Goal: Task Accomplishment & Management: Use online tool/utility

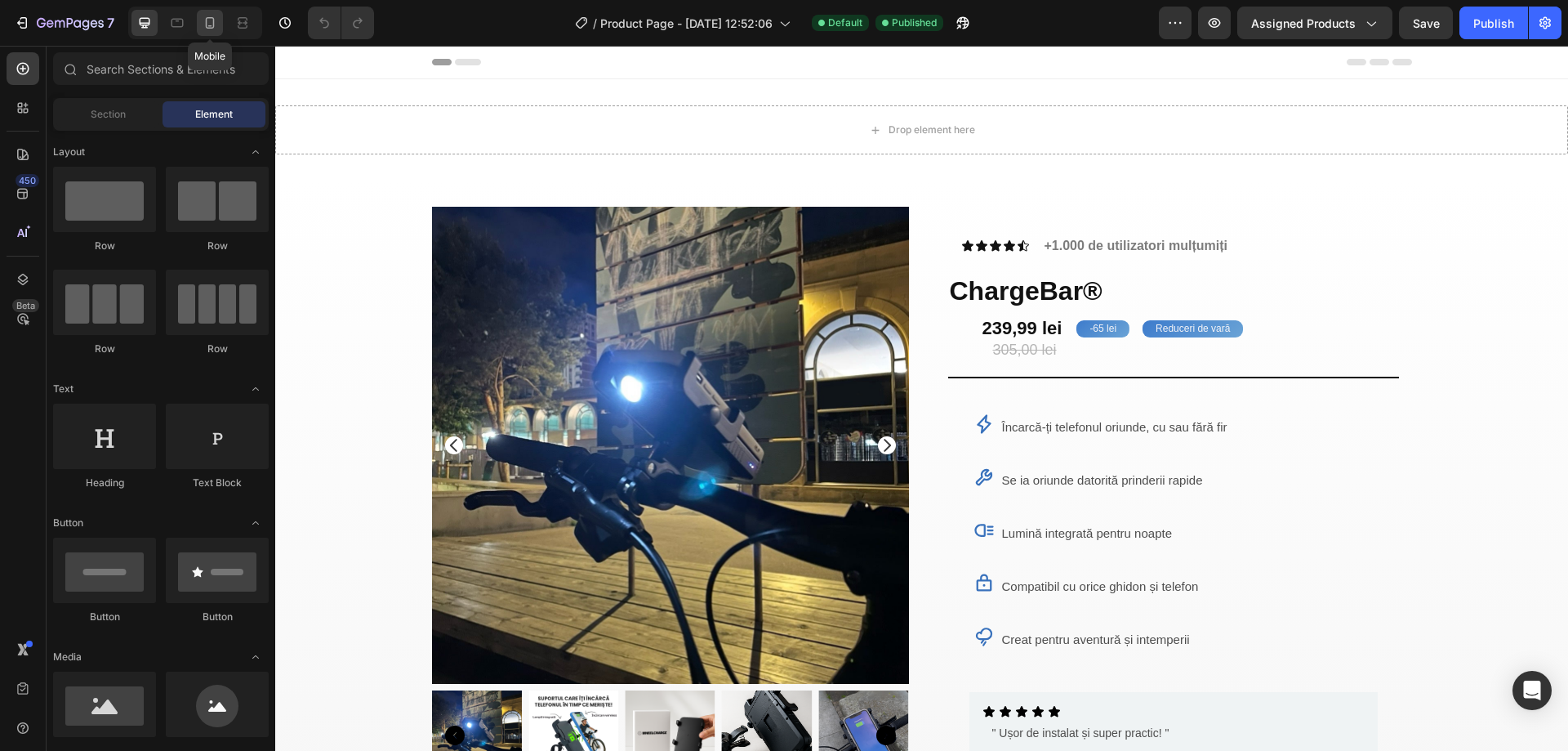
click at [212, 22] on icon at bounding box center [209, 23] width 16 height 16
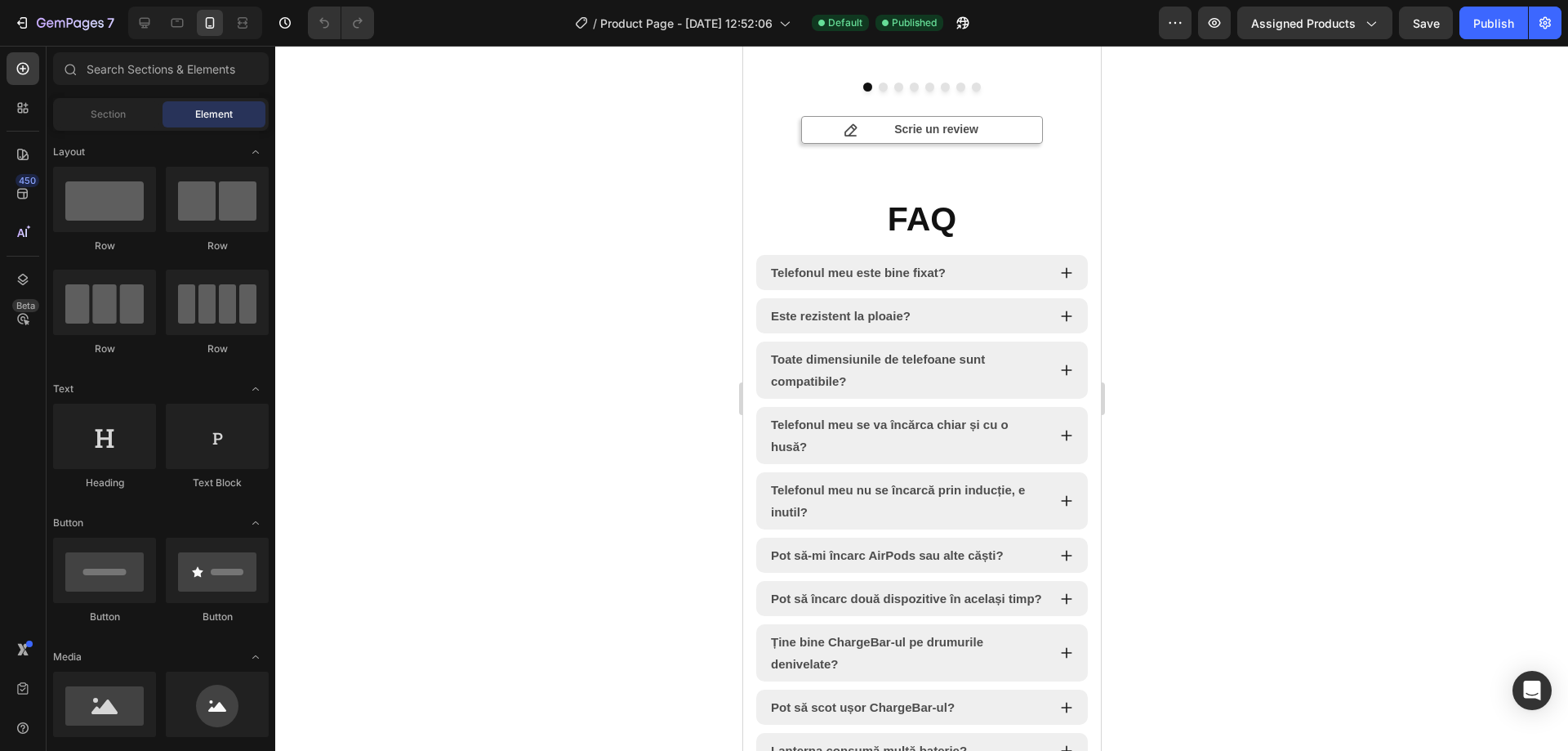
scroll to position [5861, 0]
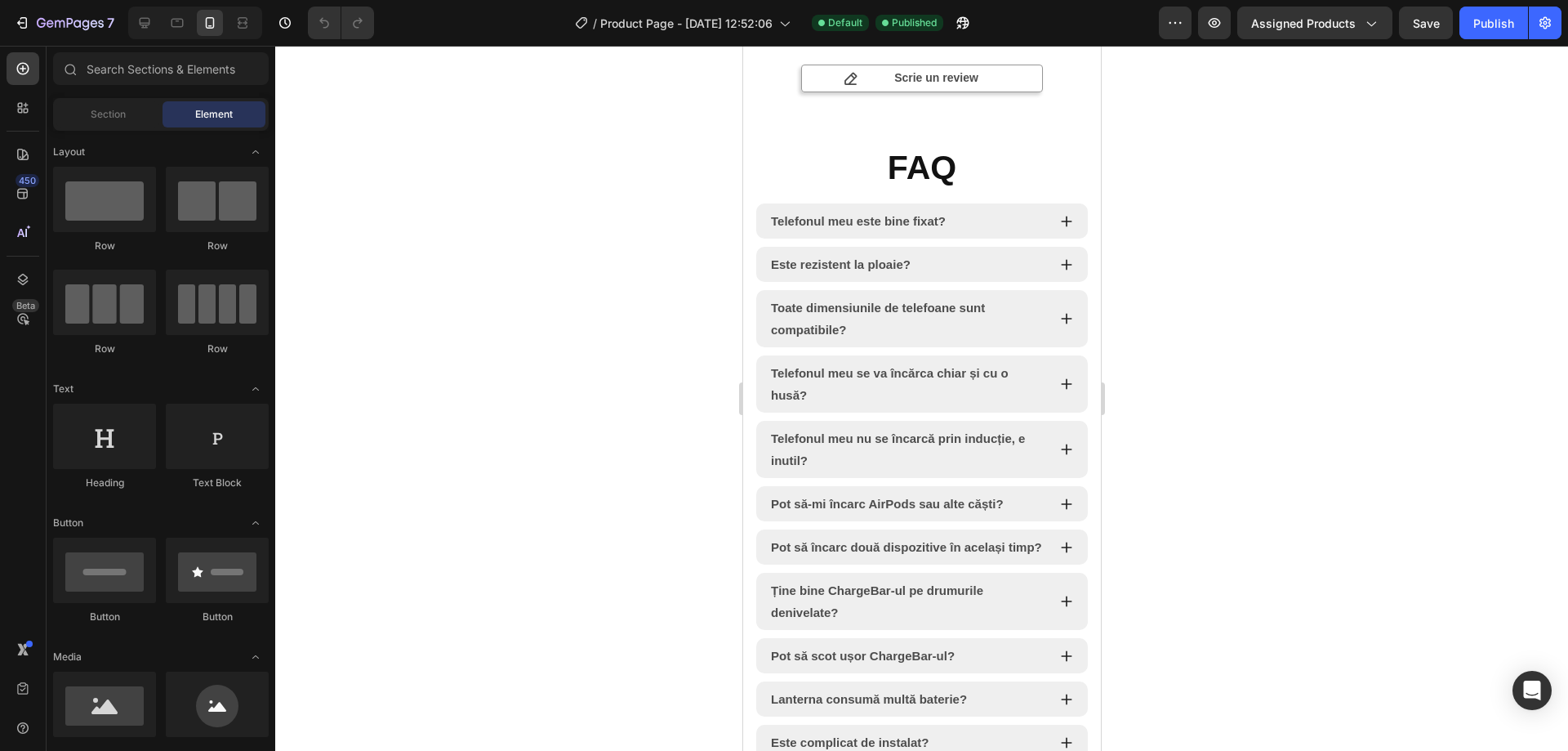
drag, startPoint x: 1094, startPoint y: 296, endPoint x: 1843, endPoint y: 628, distance: 819.3
click at [912, 232] on p "Telefonul meu este bine fixat?" at bounding box center [858, 220] width 175 height 22
click at [911, 232] on p "Telefonul meu este bine fixat?" at bounding box center [858, 220] width 175 height 22
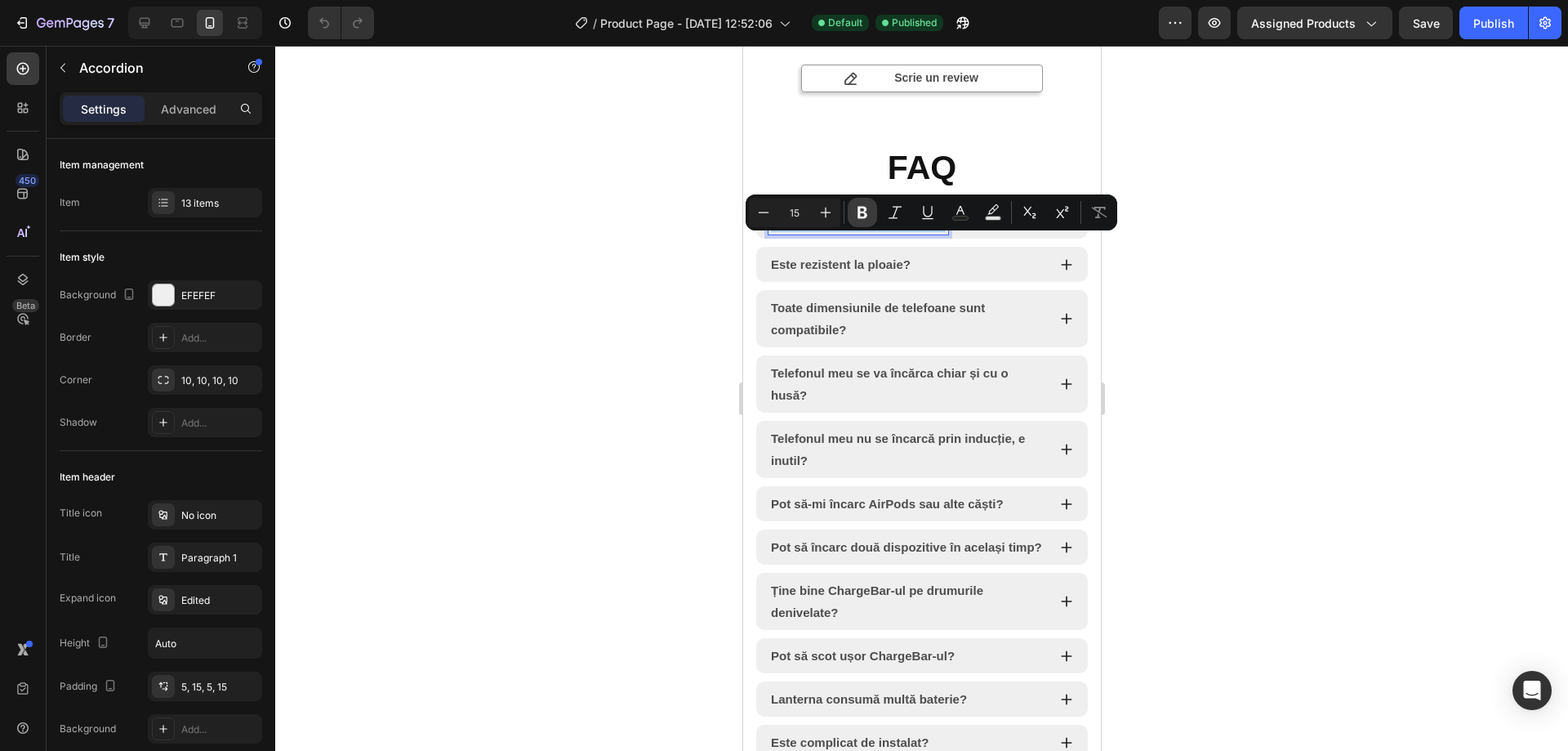
click at [853, 204] on button "Bold" at bounding box center [862, 212] width 29 height 29
click at [852, 215] on button "Bold" at bounding box center [862, 212] width 29 height 29
click at [763, 209] on icon "Editor contextual toolbar" at bounding box center [763, 212] width 16 height 16
click at [830, 206] on icon "Editor contextual toolbar" at bounding box center [825, 212] width 16 height 16
type input "15"
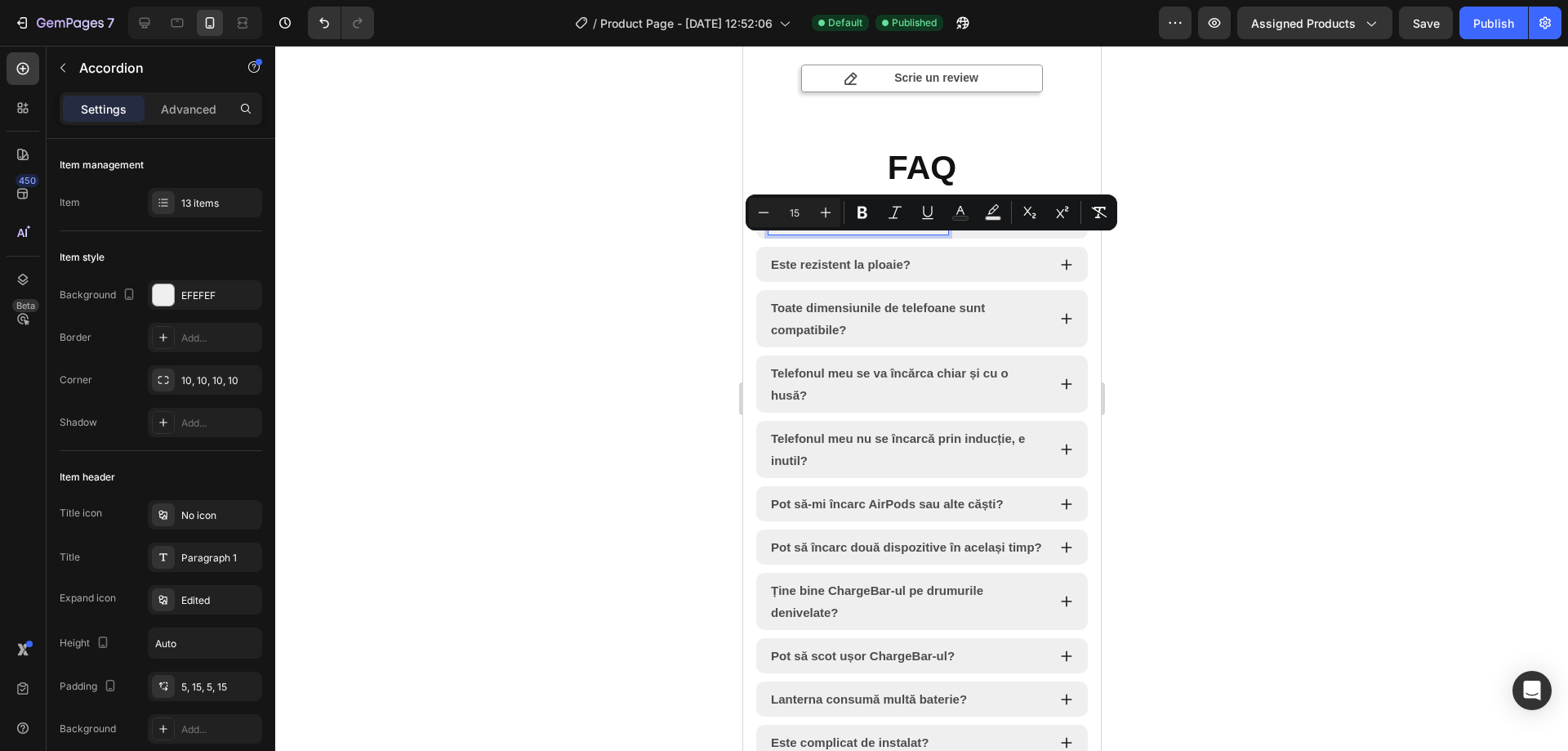
click at [836, 275] on p "Este rezistent la ploaie?" at bounding box center [840, 264] width 139 height 22
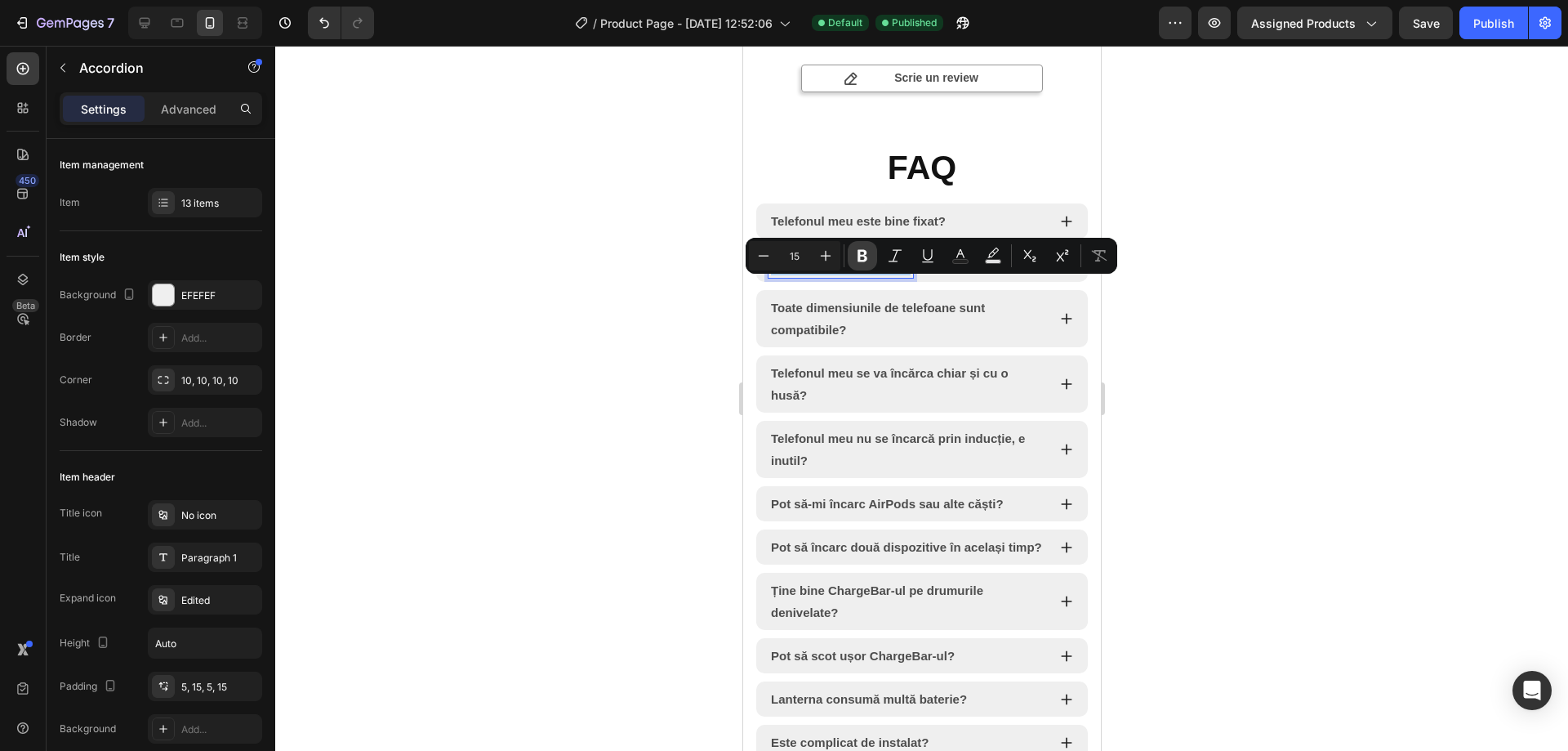
click at [865, 262] on icon "Editor contextual toolbar" at bounding box center [862, 255] width 16 height 16
click at [861, 253] on icon "Editor contextual toolbar" at bounding box center [862, 255] width 16 height 16
click at [1326, 243] on div at bounding box center [921, 399] width 1293 height 705
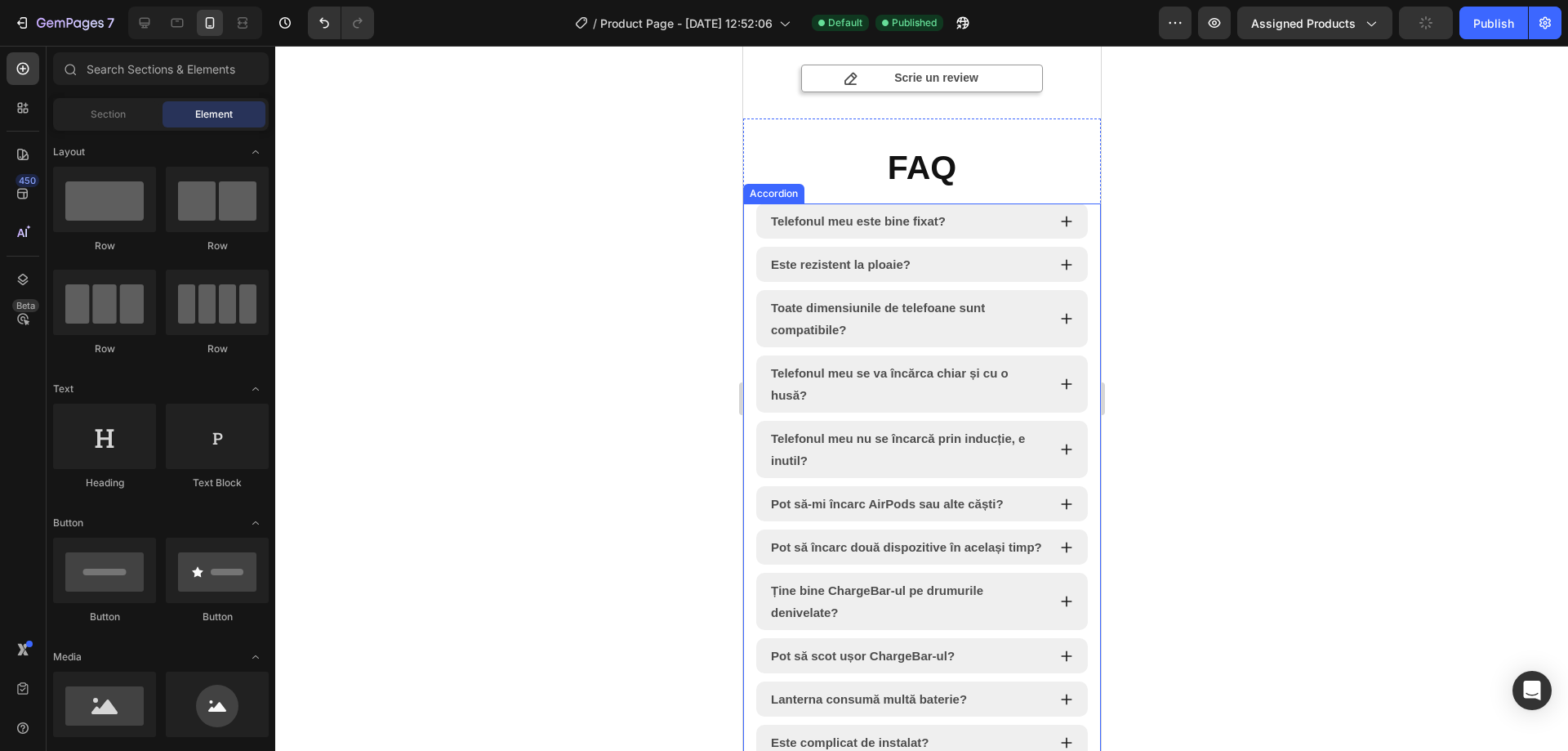
click at [897, 228] on span "Telefonul meu este bine fixat?" at bounding box center [858, 220] width 175 height 14
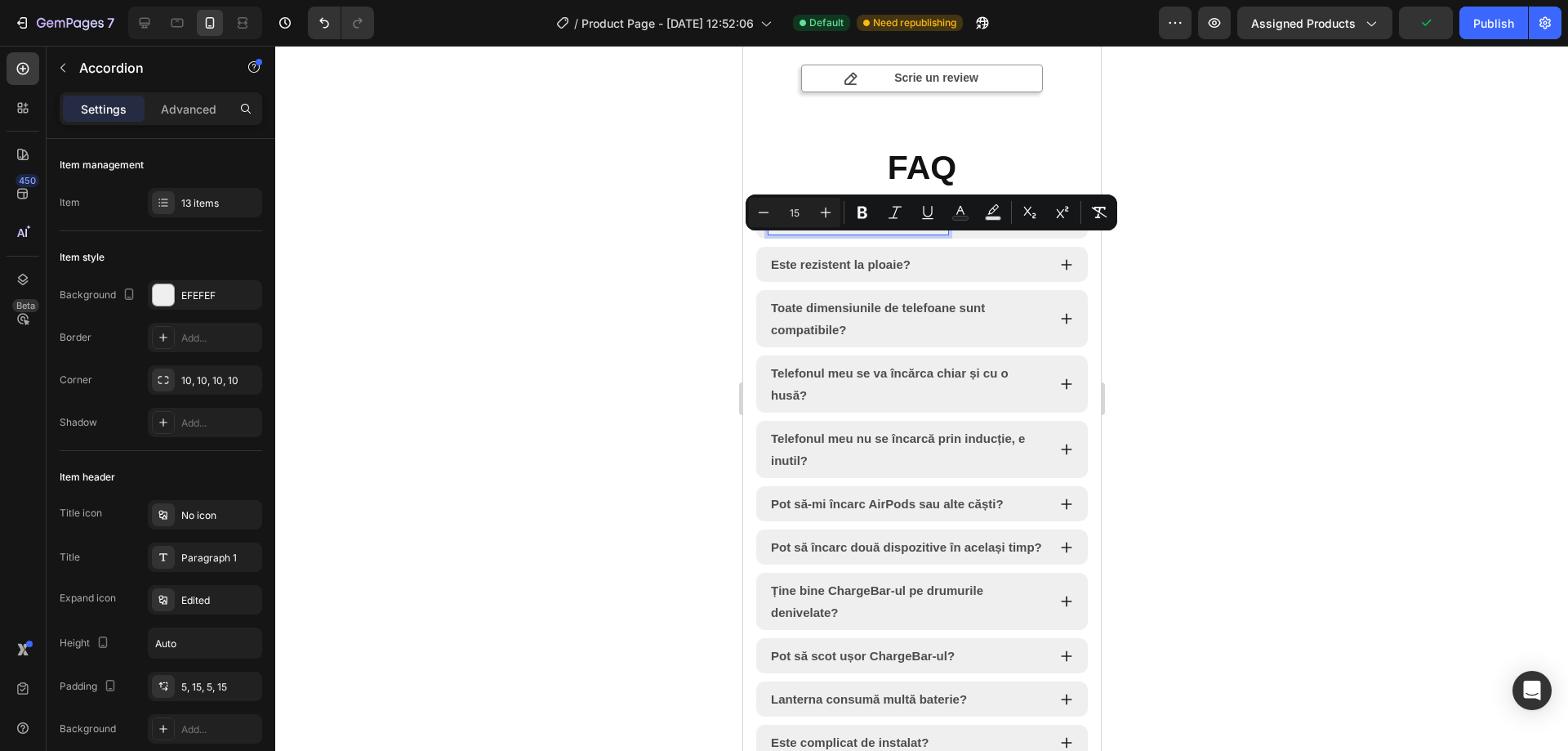
click at [594, 282] on div at bounding box center [921, 399] width 1293 height 705
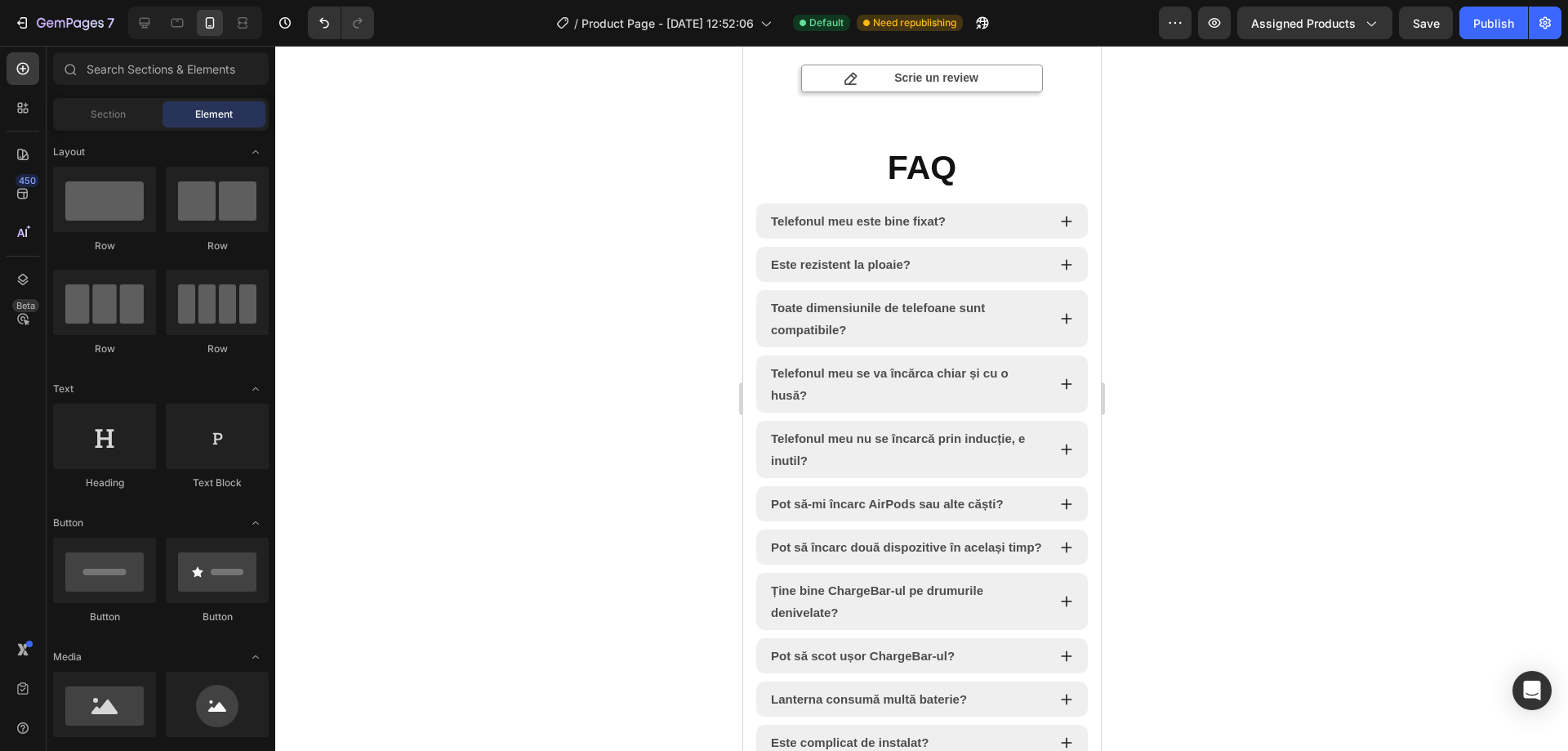
drag, startPoint x: 1497, startPoint y: 484, endPoint x: 1492, endPoint y: 477, distance: 8.6
click at [1498, 482] on div at bounding box center [921, 399] width 1293 height 705
click at [1511, 17] on div "Publish" at bounding box center [1493, 24] width 40 height 17
